Goal: Information Seeking & Learning: Learn about a topic

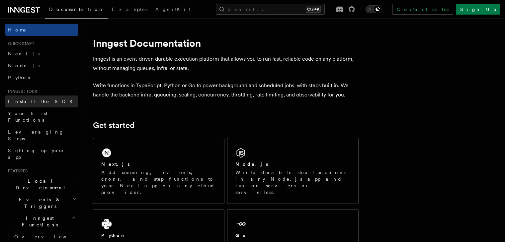
click at [35, 103] on span "Install the SDK" at bounding box center [42, 101] width 69 height 5
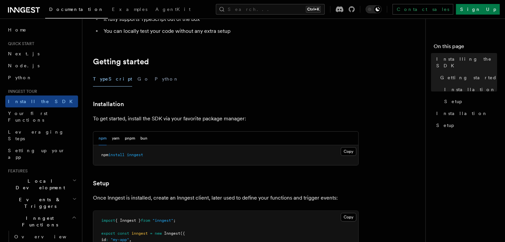
scroll to position [110, 0]
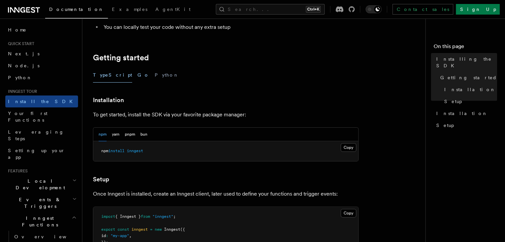
click at [137, 76] on button "Go" at bounding box center [143, 75] width 12 height 15
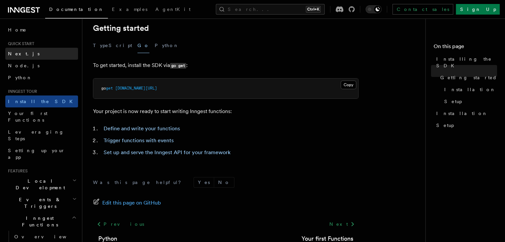
click at [39, 52] on link "Next.js" at bounding box center [41, 54] width 73 height 12
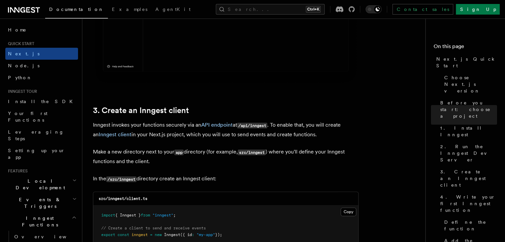
scroll to position [703, 0]
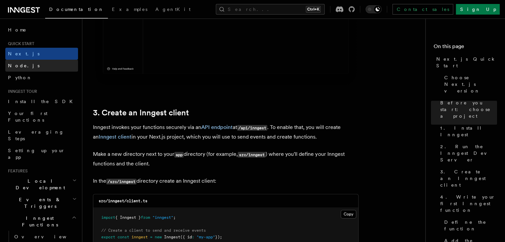
click at [42, 67] on link "Node.js" at bounding box center [41, 66] width 73 height 12
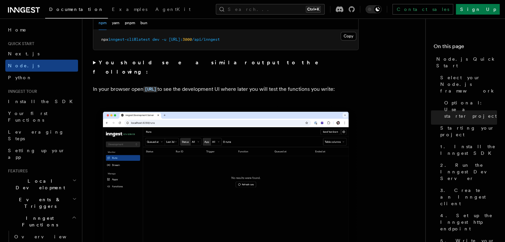
scroll to position [580, 0]
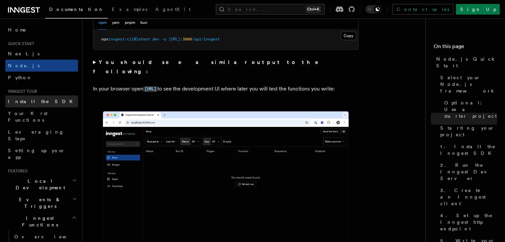
click at [40, 103] on link "Install the SDK" at bounding box center [41, 102] width 73 height 12
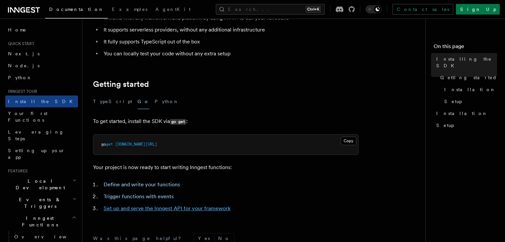
scroll to position [116, 0]
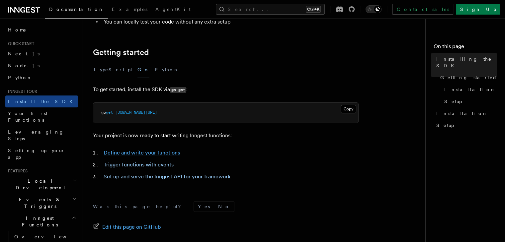
click at [146, 153] on link "Define and write your functions" at bounding box center [142, 153] width 76 height 6
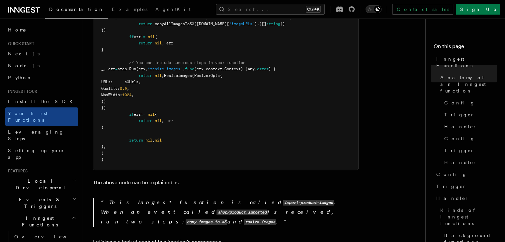
scroll to position [323, 0]
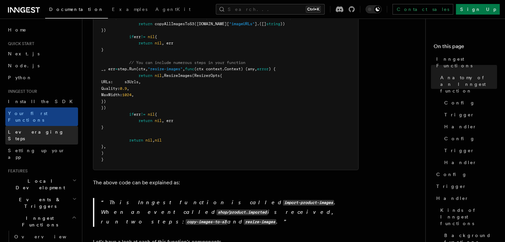
click at [41, 130] on span "Leveraging Steps" at bounding box center [36, 136] width 56 height 12
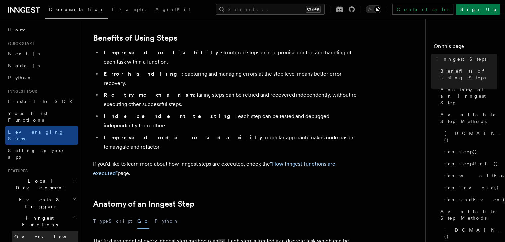
scroll to position [112, 0]
click at [51, 175] on h2 "Local Development" at bounding box center [41, 184] width 73 height 19
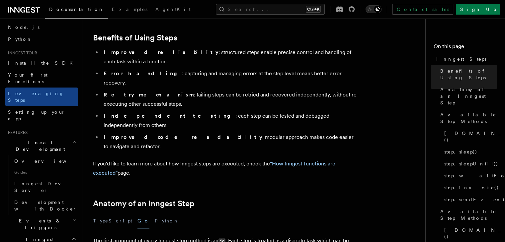
scroll to position [46, 0]
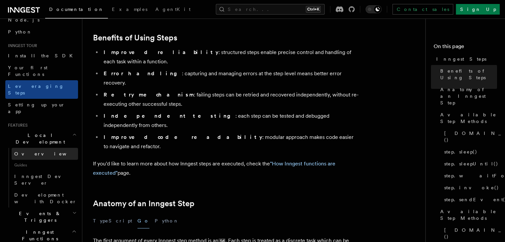
click at [33, 151] on span "Overview" at bounding box center [48, 153] width 68 height 5
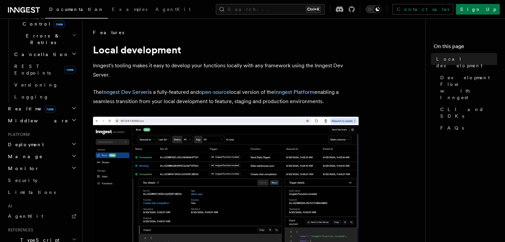
scroll to position [349, 0]
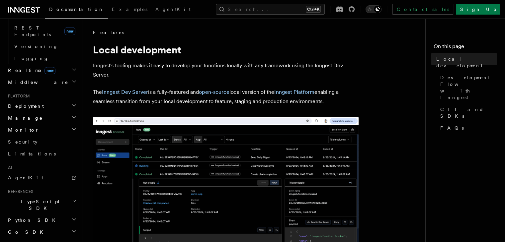
click at [57, 226] on h2 "Go SDK" at bounding box center [41, 232] width 73 height 12
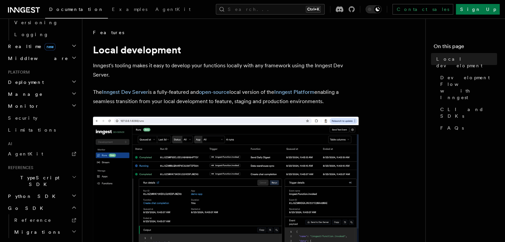
click at [44, 226] on h2 "Migrations" at bounding box center [45, 232] width 66 height 12
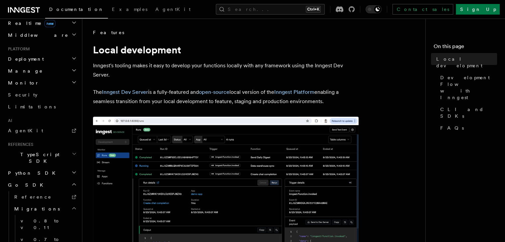
scroll to position [396, 0]
click at [33, 194] on span "Reference" at bounding box center [32, 196] width 37 height 5
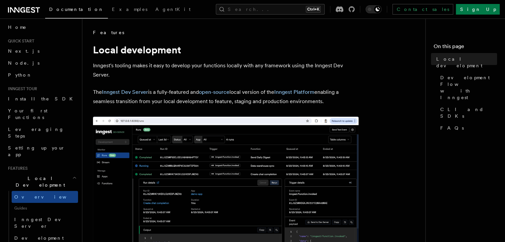
scroll to position [0, 0]
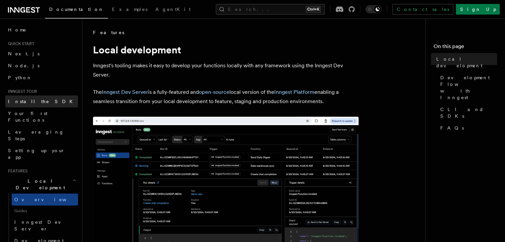
click at [41, 103] on link "Install the SDK" at bounding box center [41, 102] width 73 height 12
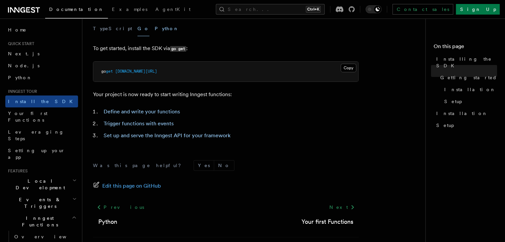
scroll to position [168, 0]
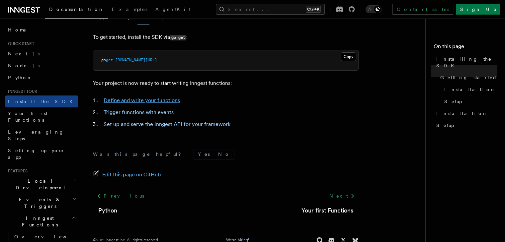
click at [163, 99] on link "Define and write your functions" at bounding box center [142, 100] width 76 height 6
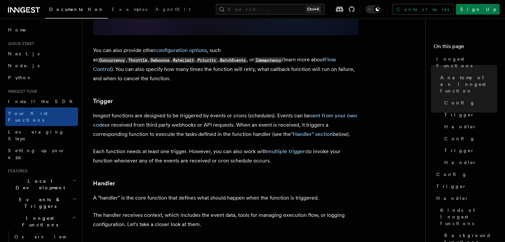
scroll to position [766, 0]
